Goal: Information Seeking & Learning: Learn about a topic

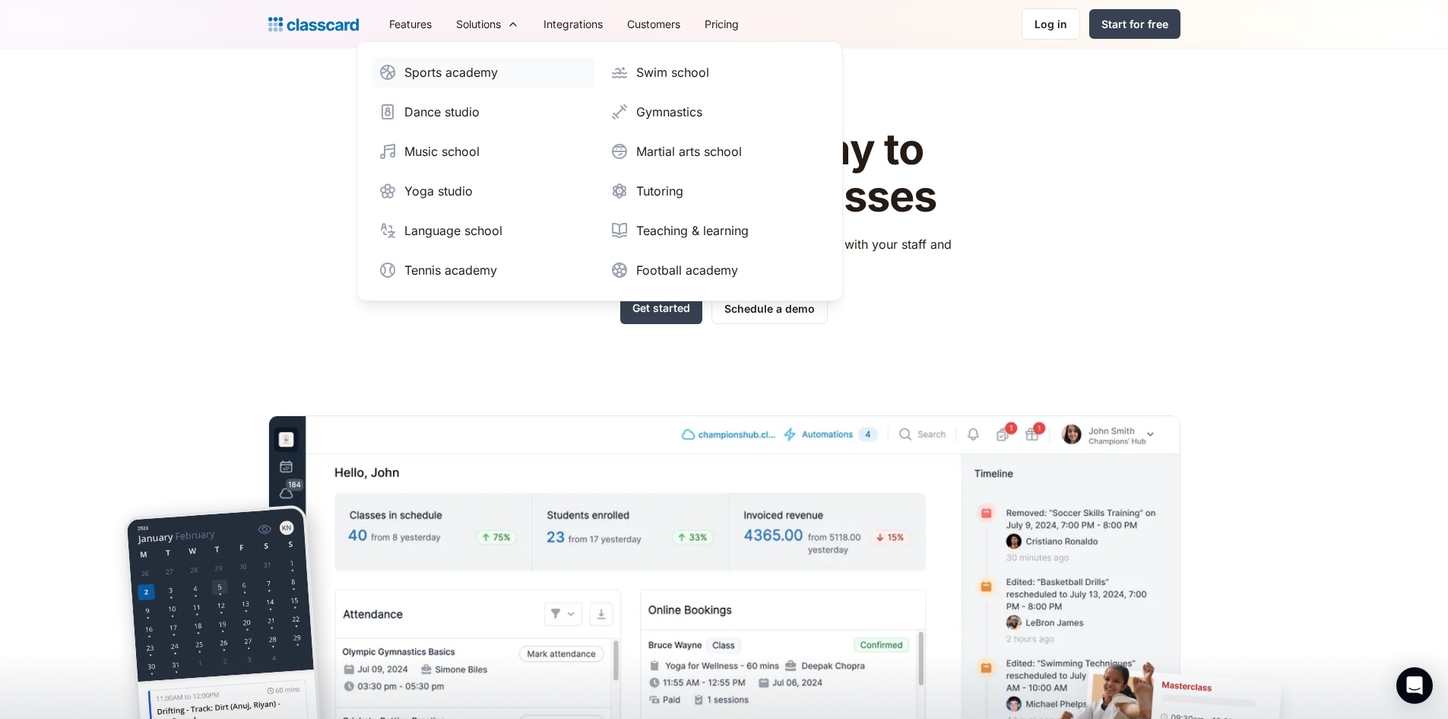
click at [465, 77] on div "Sports academy" at bounding box center [451, 72] width 94 height 18
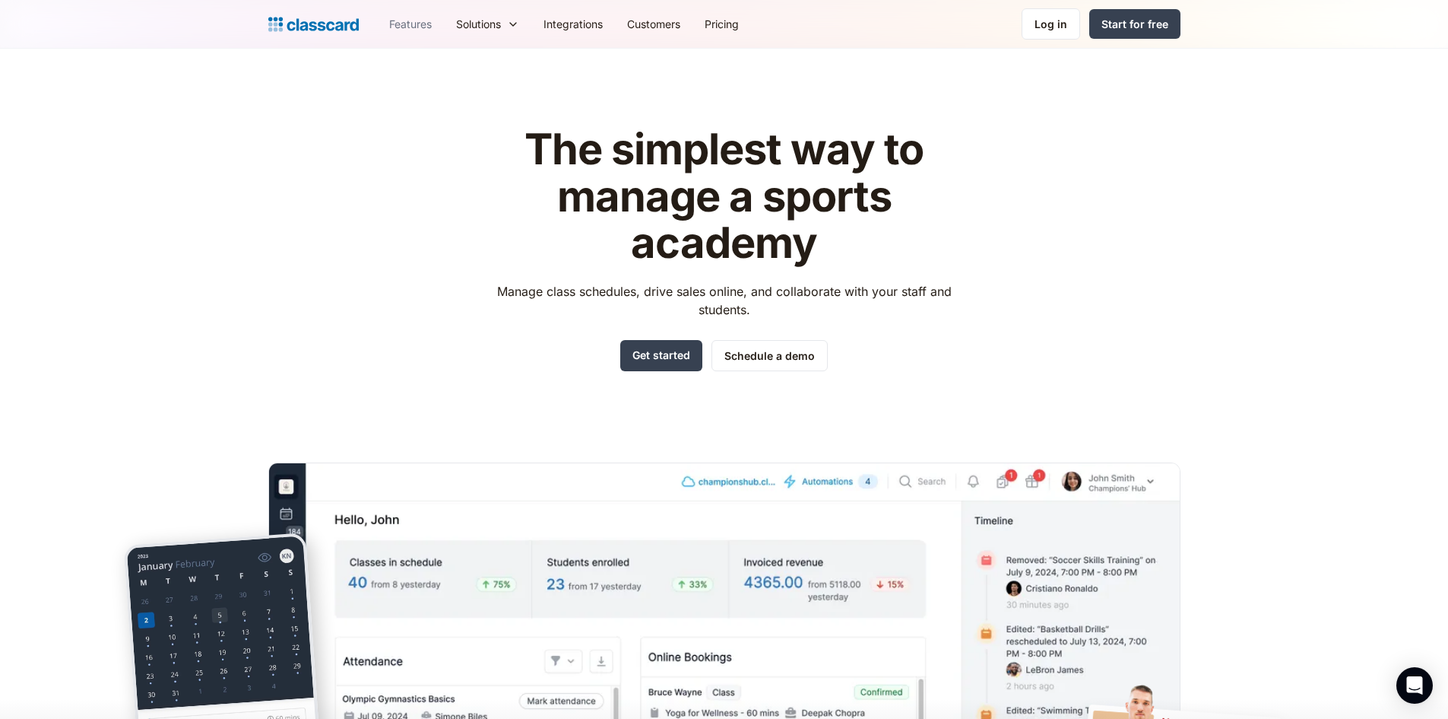
click at [419, 27] on link "Features" at bounding box center [410, 24] width 67 height 34
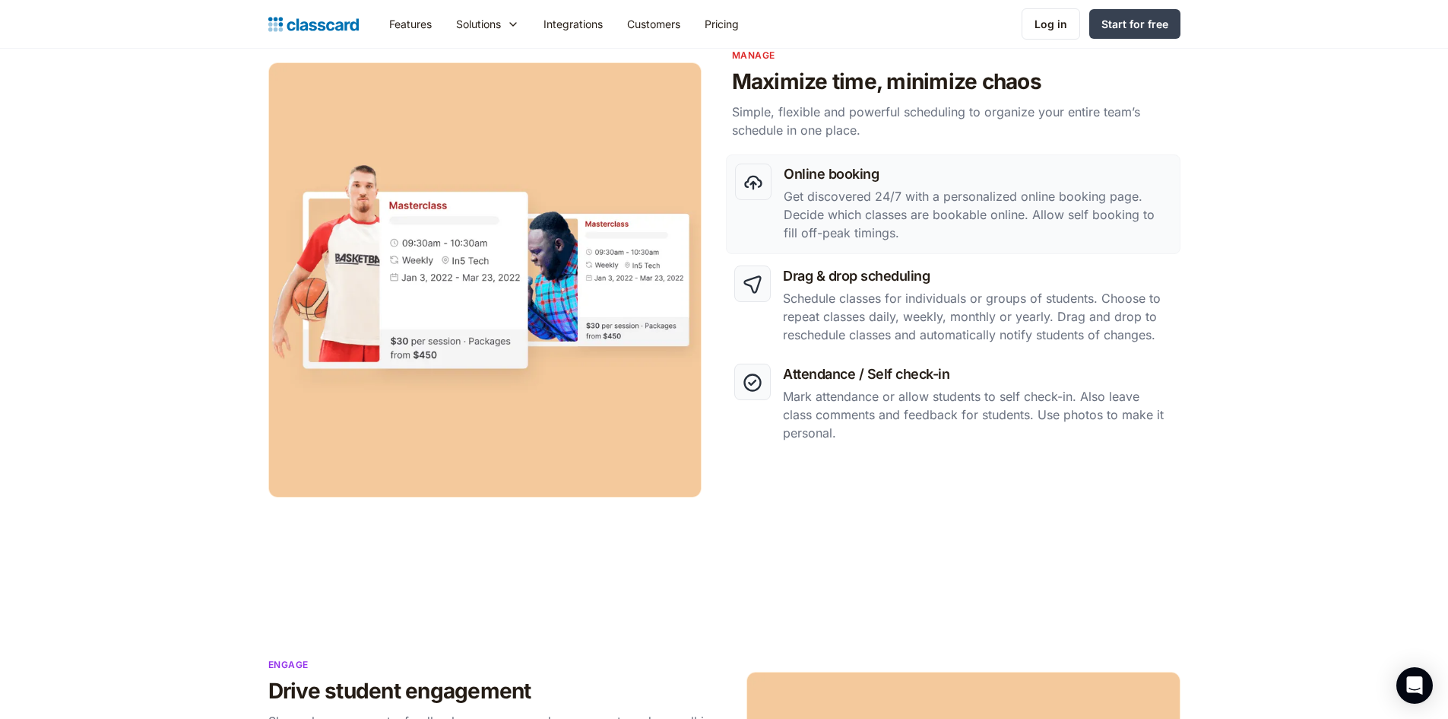
scroll to position [684, 0]
